Goal: Navigation & Orientation: Find specific page/section

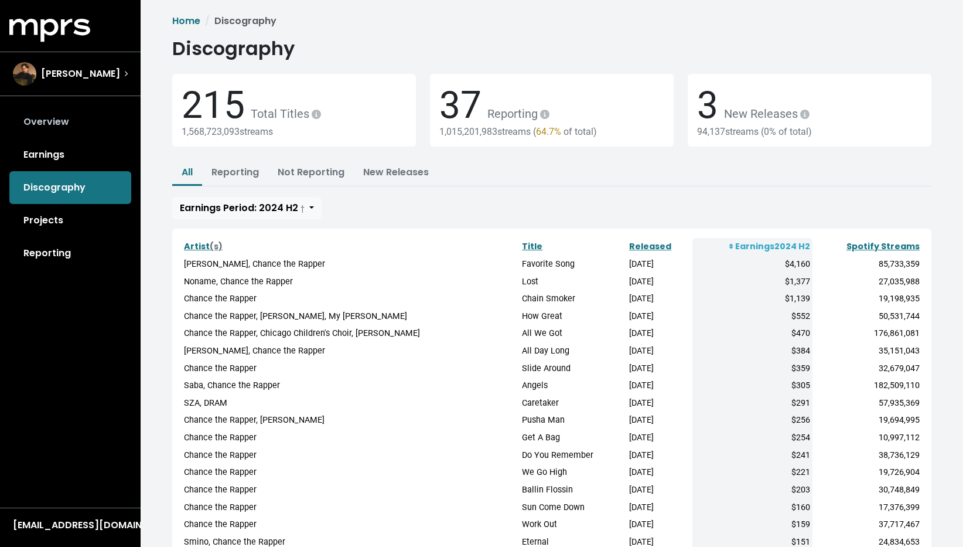
click at [56, 121] on link "Overview" at bounding box center [70, 121] width 122 height 33
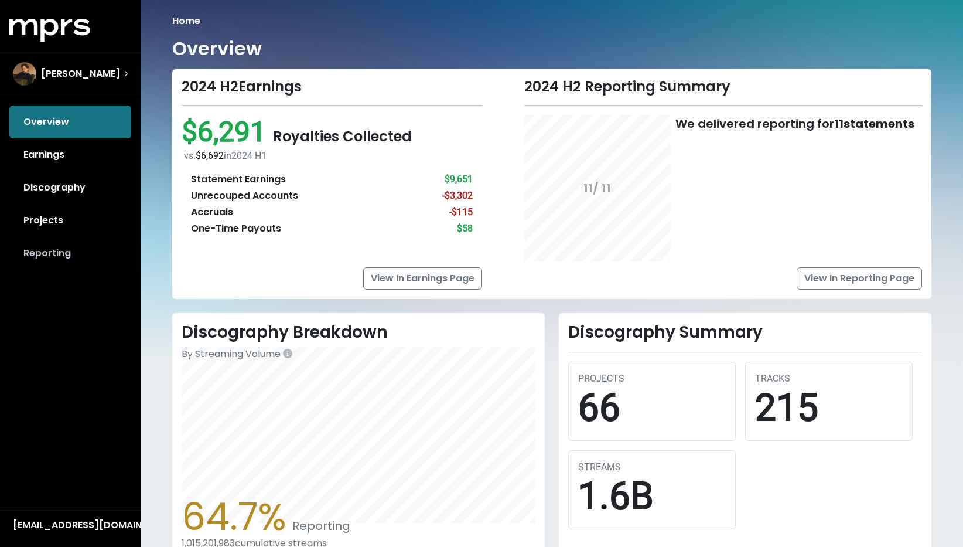
click at [52, 251] on link "Reporting" at bounding box center [70, 253] width 122 height 33
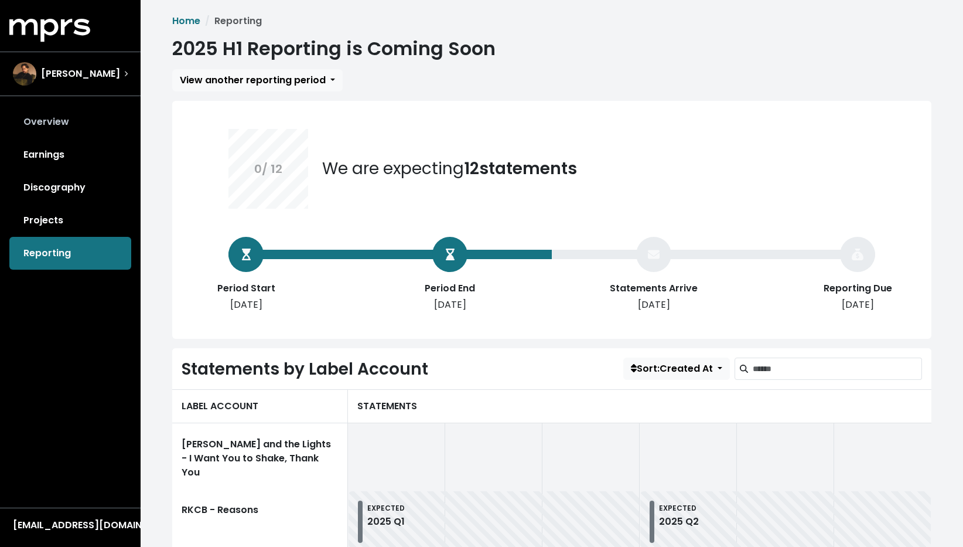
click at [87, 126] on link "Overview" at bounding box center [70, 121] width 122 height 33
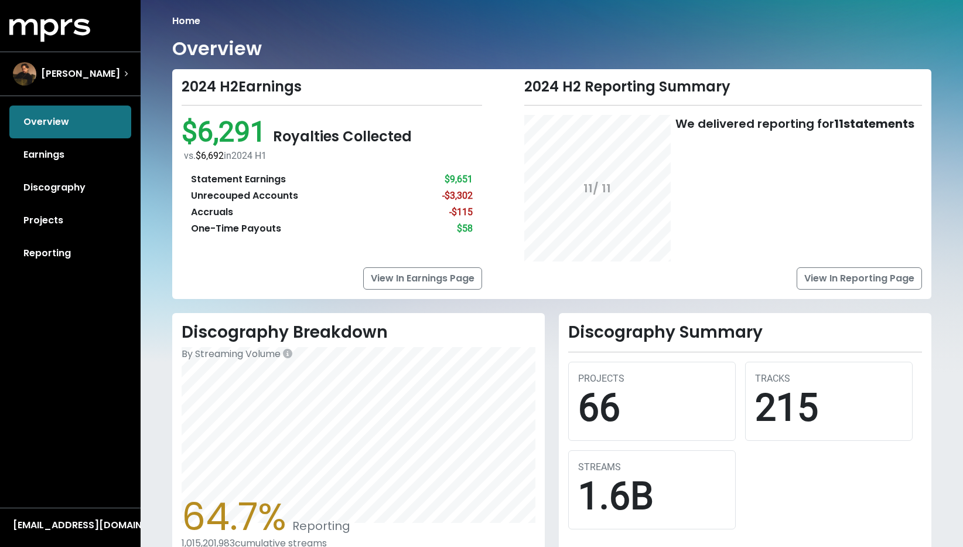
click at [86, 111] on div "Overview Earnings Discography Projects Reporting" at bounding box center [70, 187] width 141 height 164
